Goal: Check status: Check status

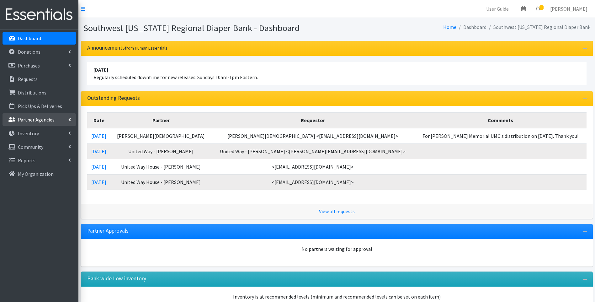
click at [35, 120] on p "Partner Agencies" at bounding box center [36, 119] width 37 height 6
click at [34, 130] on link "All Partners" at bounding box center [39, 133] width 73 height 13
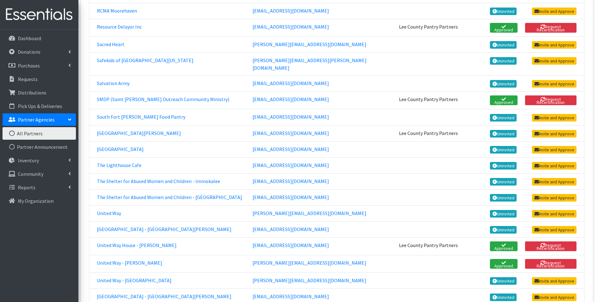
scroll to position [1484, 0]
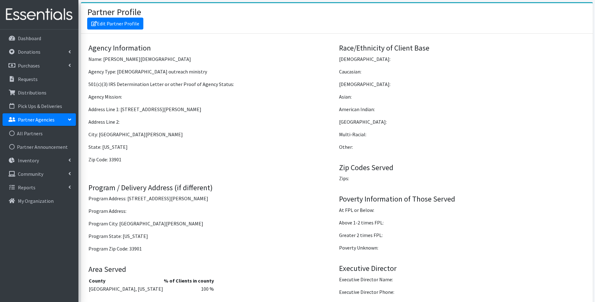
scroll to position [481, 0]
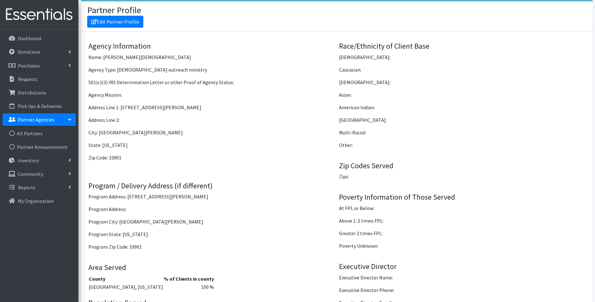
click at [47, 13] on img at bounding box center [39, 14] width 73 height 21
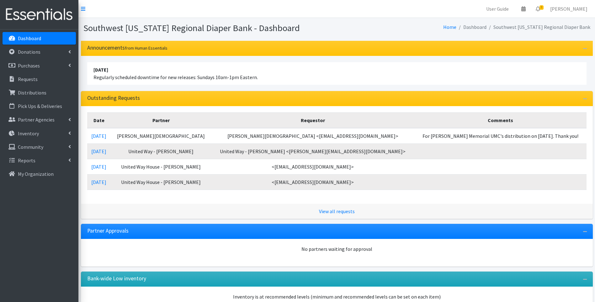
click at [46, 14] on img at bounding box center [39, 14] width 73 height 21
click at [32, 134] on p "Inventory" at bounding box center [28, 133] width 21 height 6
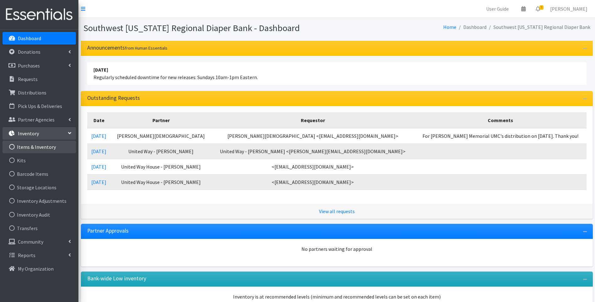
click at [34, 145] on link "Items & Inventory" at bounding box center [39, 146] width 73 height 13
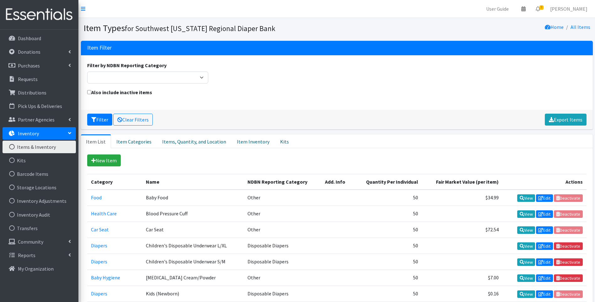
click at [45, 15] on img at bounding box center [39, 14] width 73 height 21
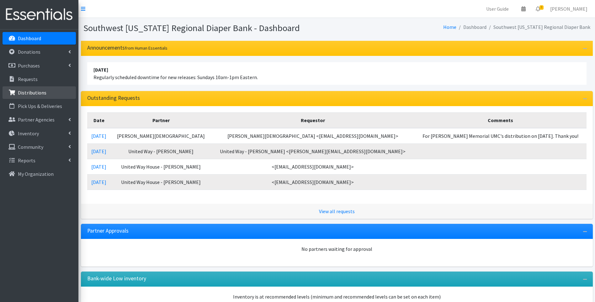
click at [44, 91] on p "Distributions" at bounding box center [32, 92] width 29 height 6
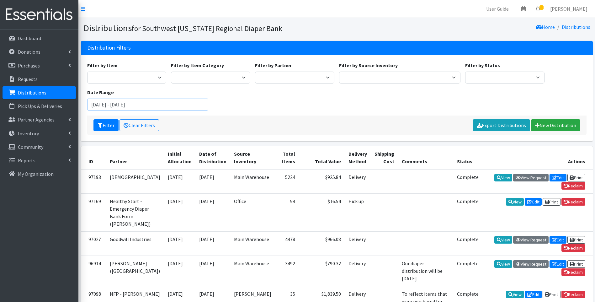
click at [169, 108] on input "[DATE] - [DATE]" at bounding box center [147, 104] width 121 height 12
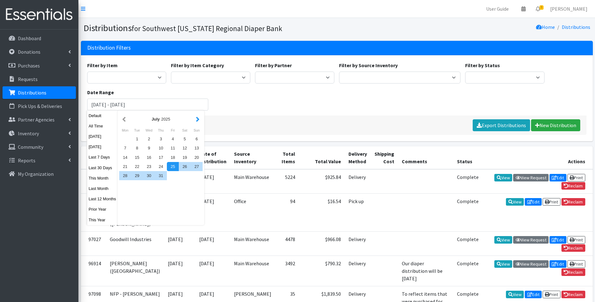
click at [196, 119] on button "button" at bounding box center [197, 119] width 7 height 8
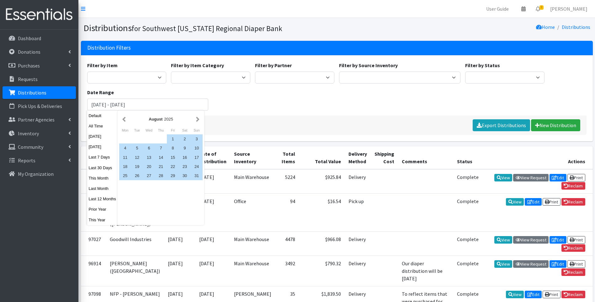
click at [196, 119] on button "button" at bounding box center [197, 119] width 7 height 8
click at [124, 139] on div "1" at bounding box center [125, 138] width 12 height 9
click at [135, 177] on div "30" at bounding box center [137, 175] width 12 height 9
type input "[DATE] - [DATE]"
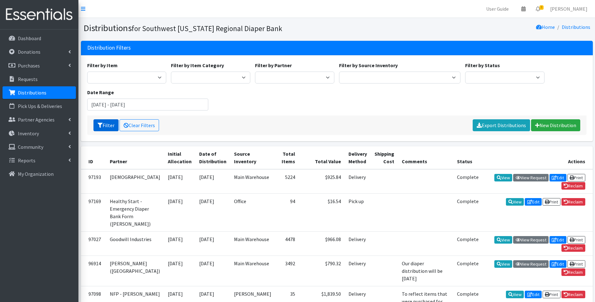
click at [101, 124] on icon "submit" at bounding box center [100, 125] width 5 height 5
